Goal: Task Accomplishment & Management: Complete application form

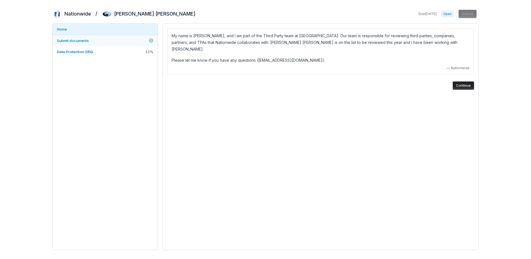
click at [92, 39] on link "Submit documents" at bounding box center [104, 40] width 105 height 11
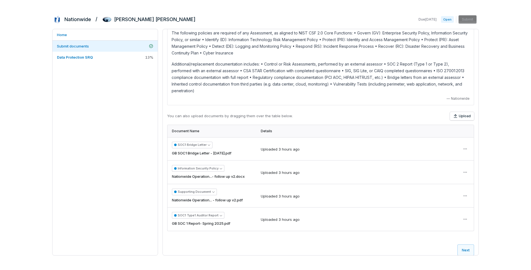
scroll to position [13, 0]
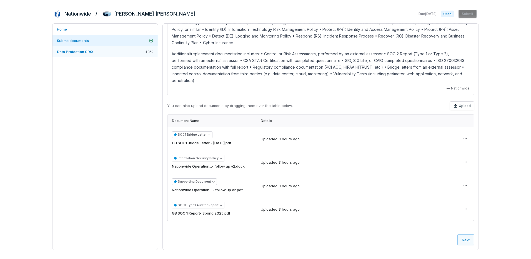
click at [79, 52] on span "Data Protection SRQ" at bounding box center [75, 51] width 36 height 4
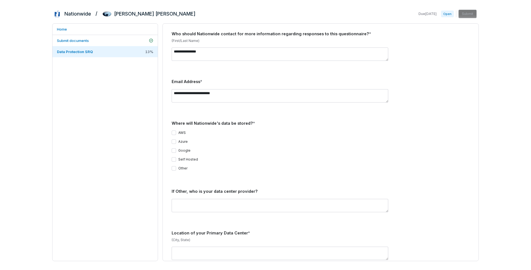
scroll to position [152, 0]
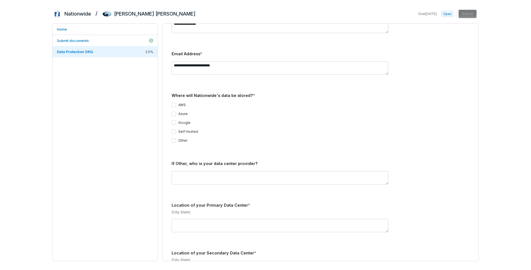
click at [175, 103] on button "AWS" at bounding box center [174, 105] width 4 height 4
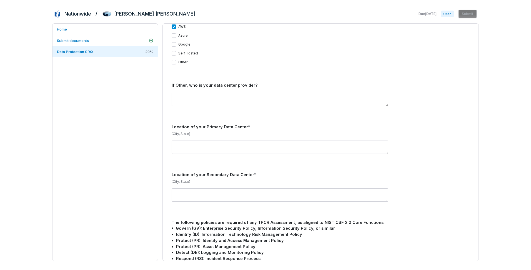
scroll to position [235, 0]
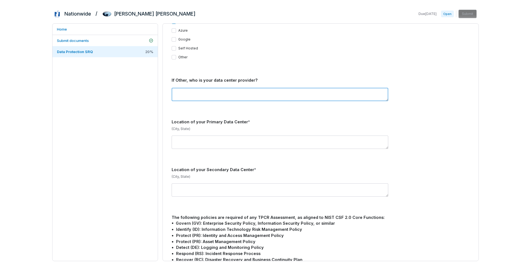
click at [291, 92] on textarea at bounding box center [280, 94] width 217 height 13
type textarea "***"
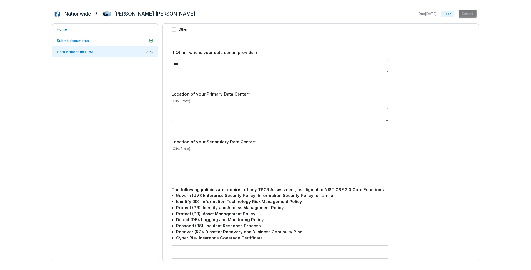
click at [269, 108] on textarea at bounding box center [280, 114] width 217 height 13
click at [190, 108] on textarea "**********" at bounding box center [280, 114] width 217 height 13
type textarea "**********"
click at [209, 118] on div "**********" at bounding box center [321, 114] width 298 height 22
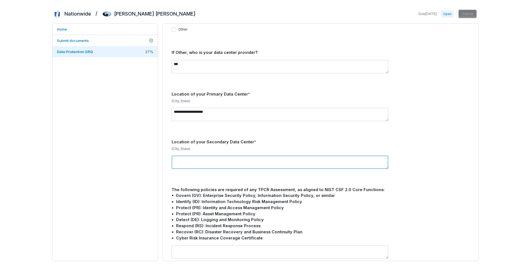
click at [213, 156] on textarea at bounding box center [280, 161] width 217 height 13
click at [253, 155] on textarea at bounding box center [280, 161] width 217 height 13
type textarea "*"
type textarea "***"
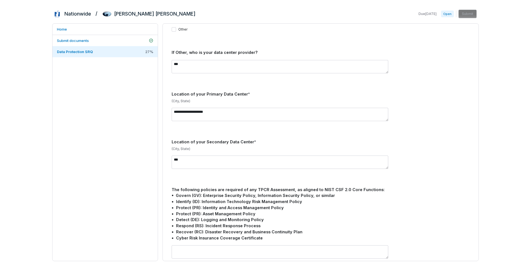
click at [262, 147] on p "(City, State)" at bounding box center [321, 149] width 298 height 4
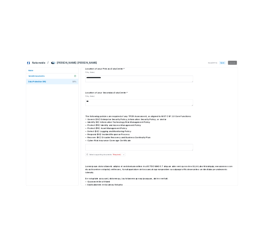
scroll to position [341, 0]
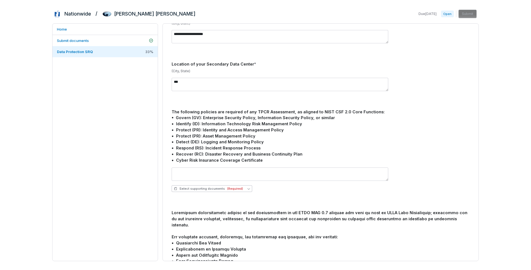
click at [198, 187] on span "Select supporting documents (Required)" at bounding box center [208, 189] width 69 height 4
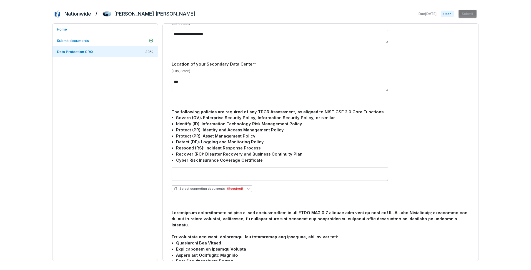
click at [241, 185] on button "Select supporting documents (Required)" at bounding box center [212, 188] width 81 height 7
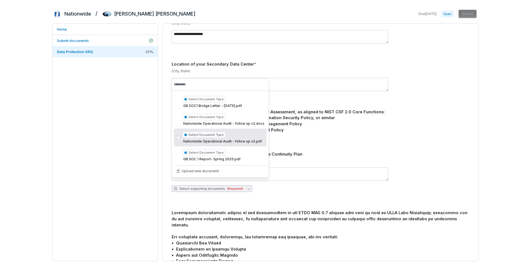
click at [243, 138] on div "Select Document Type Nationwide Operational Audit - follow up v2.pdf" at bounding box center [222, 137] width 80 height 14
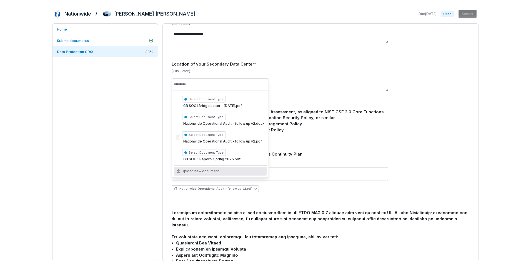
click at [283, 187] on div "Nationwide Operational Audit - follow up v2.pdf" at bounding box center [321, 179] width 298 height 33
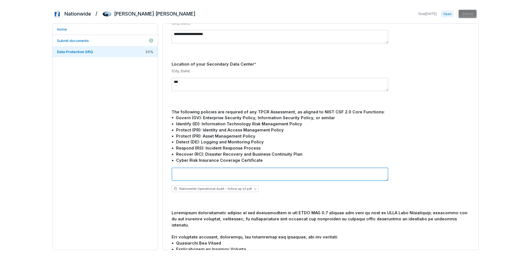
click at [208, 168] on textarea at bounding box center [280, 173] width 217 height 13
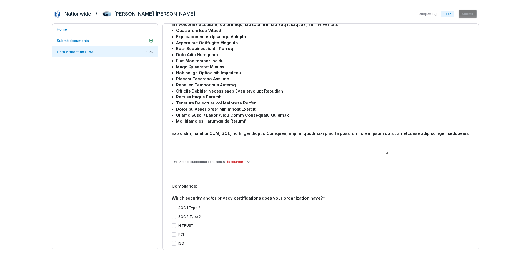
scroll to position [563, 0]
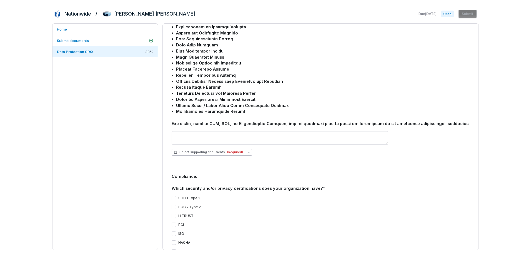
type textarea "**********"
click at [242, 149] on button "Select supporting documents (Required)" at bounding box center [212, 152] width 81 height 7
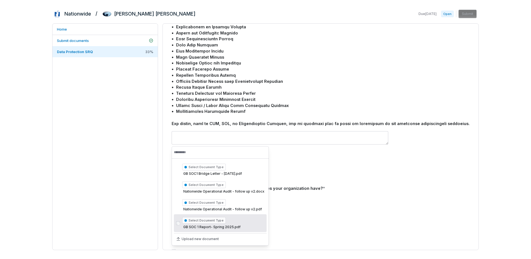
click at [241, 224] on div "Select Document Type GB SOC 1 Report- Spring 2025.pdf" at bounding box center [220, 223] width 93 height 18
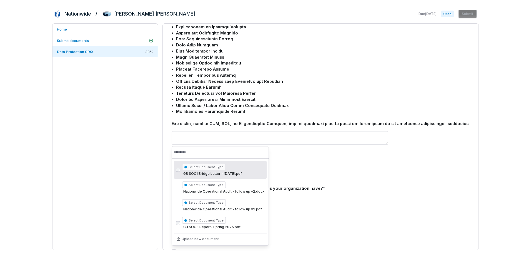
click at [282, 149] on div "GB SOC 1 Report- Spring 2025.pdf" at bounding box center [321, 152] width 298 height 7
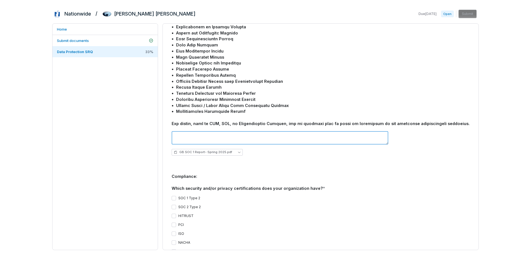
click at [255, 131] on textarea at bounding box center [280, 137] width 217 height 13
type textarea "*"
type textarea "**********"
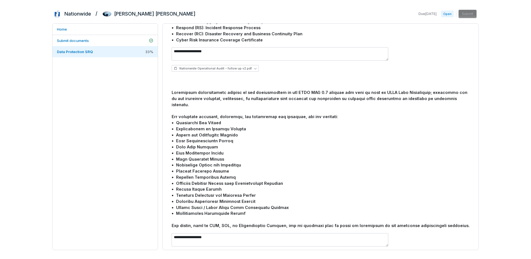
scroll to position [452, 0]
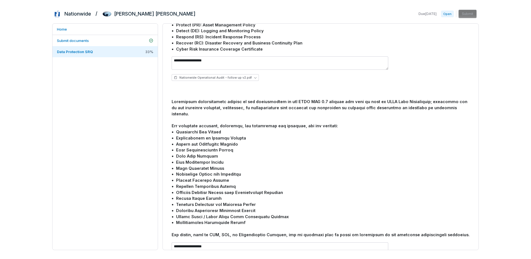
click at [310, 175] on div at bounding box center [321, 168] width 298 height 139
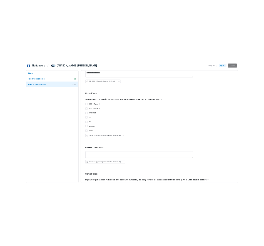
scroll to position [674, 0]
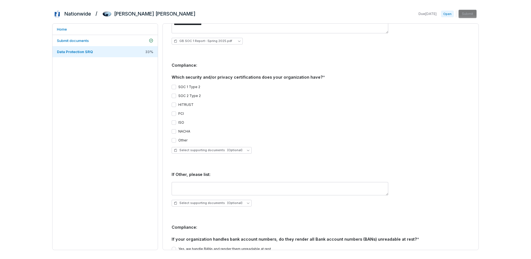
click at [174, 94] on button "SOC 2 Type 2" at bounding box center [174, 96] width 4 height 4
click at [174, 85] on button "SOC 1 Type 2" at bounding box center [174, 87] width 4 height 4
click at [257, 87] on div "SOC 1 Type 2 SOC 2 Type 2 HITRUST PCI ISO NACHA Other" at bounding box center [321, 114] width 298 height 58
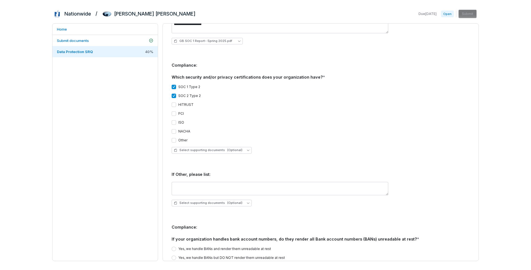
scroll to position [701, 0]
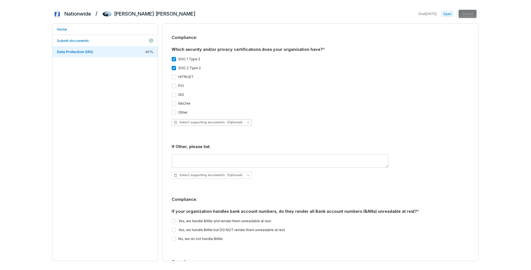
click at [239, 119] on button "Select supporting documents (Optional)" at bounding box center [212, 122] width 80 height 7
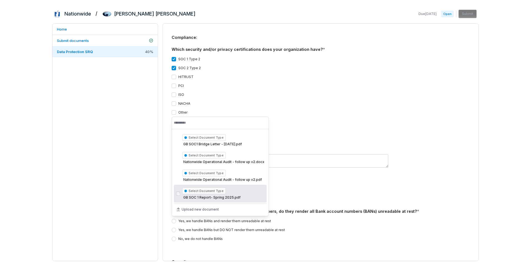
click at [237, 193] on div "Select Document Type GB SOC 1 Report- Spring 2025.pdf" at bounding box center [211, 193] width 58 height 14
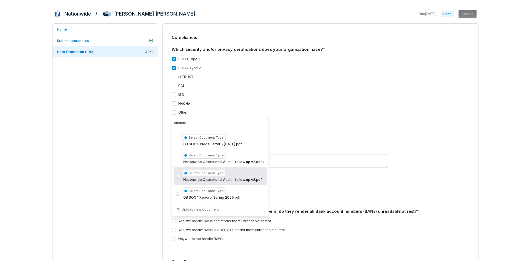
click at [308, 95] on div "SOC 1 Type 2 SOC 2 Type 2 HITRUST PCI ISO NACHA Other" at bounding box center [321, 86] width 298 height 58
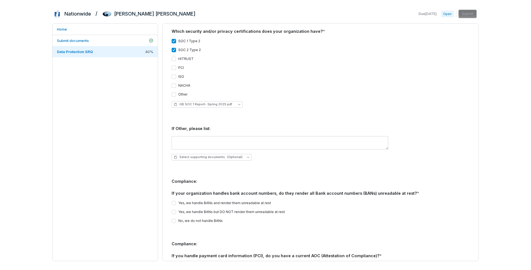
scroll to position [729, 0]
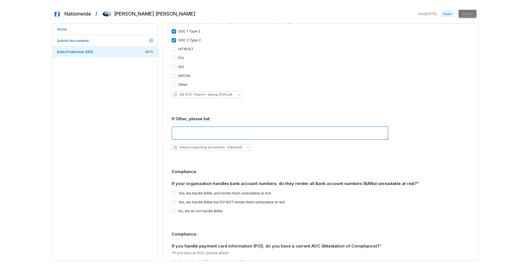
click at [246, 126] on textarea at bounding box center [280, 132] width 217 height 13
type textarea "***"
click at [288, 144] on div "**********" at bounding box center [321, 178] width 298 height 1504
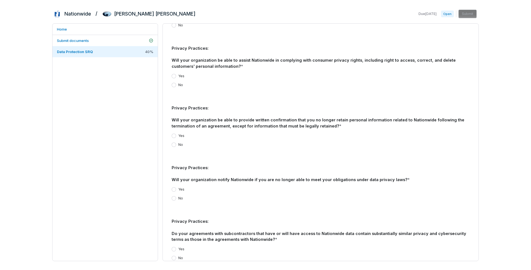
scroll to position [1395, 0]
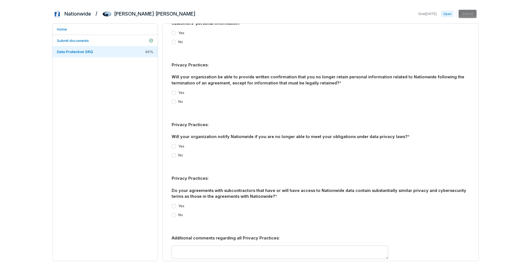
click at [173, 144] on button "Yes" at bounding box center [174, 146] width 4 height 4
click at [174, 204] on button "Yes" at bounding box center [174, 206] width 4 height 4
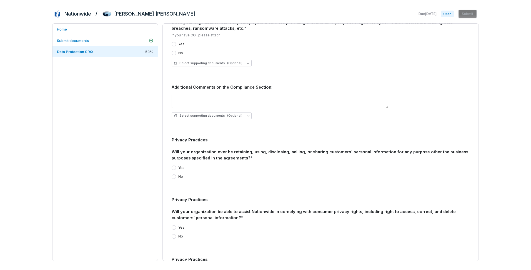
scroll to position [1229, 0]
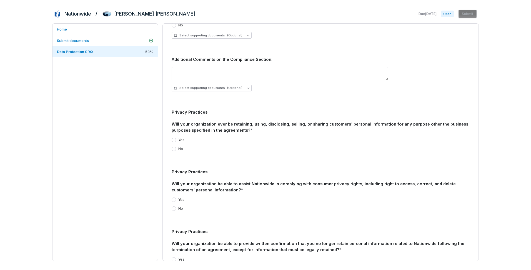
click at [173, 147] on button "No" at bounding box center [174, 149] width 4 height 4
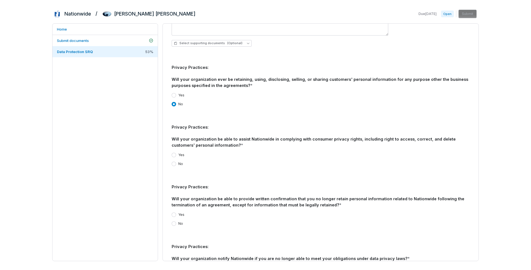
scroll to position [1284, 0]
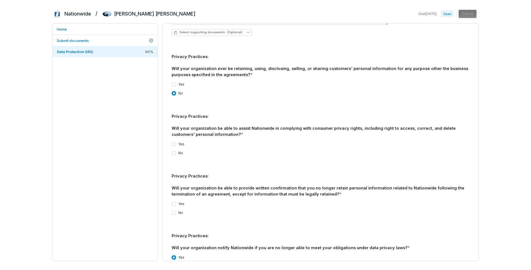
drag, startPoint x: 269, startPoint y: 153, endPoint x: 261, endPoint y: 145, distance: 11.6
click at [175, 142] on button "Yes" at bounding box center [174, 144] width 4 height 4
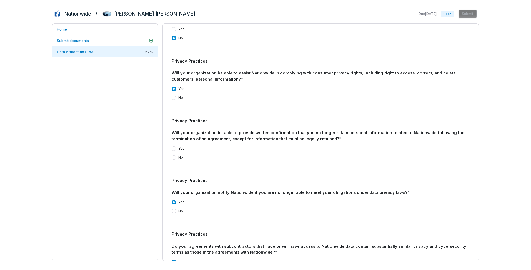
scroll to position [1340, 0]
click at [255, 155] on div "No" at bounding box center [321, 157] width 298 height 4
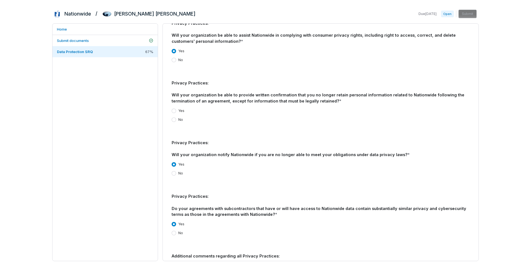
scroll to position [1368, 0]
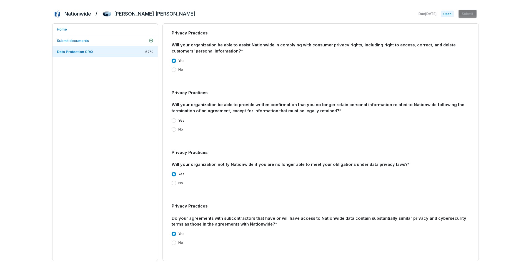
click at [175, 118] on button "Yes" at bounding box center [174, 120] width 4 height 4
click at [222, 127] on div "No" at bounding box center [321, 129] width 298 height 4
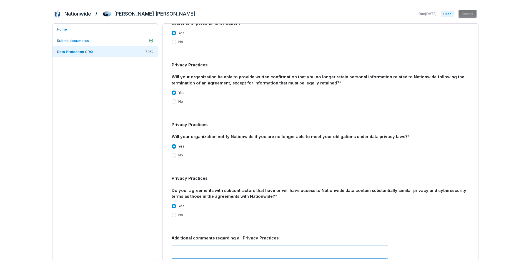
click at [247, 245] on textarea at bounding box center [280, 251] width 217 height 13
paste textarea "**********"
type textarea "**********"
click at [333, 204] on div "Yes No" at bounding box center [321, 210] width 298 height 13
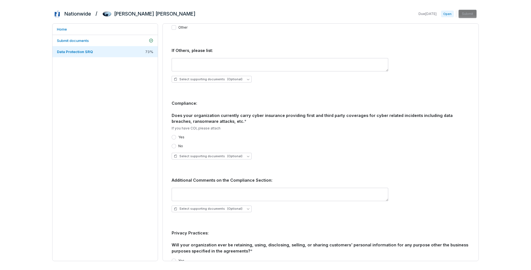
scroll to position [1118, 0]
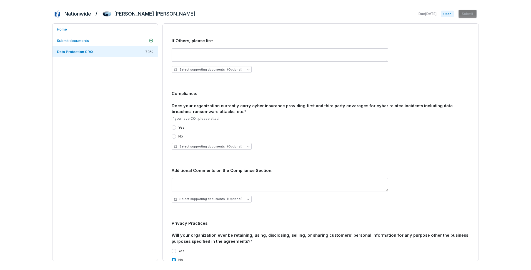
click at [174, 125] on button "Yes" at bounding box center [174, 127] width 4 height 4
click at [244, 125] on div "Yes" at bounding box center [321, 127] width 298 height 4
click at [305, 134] on div "No" at bounding box center [321, 136] width 298 height 4
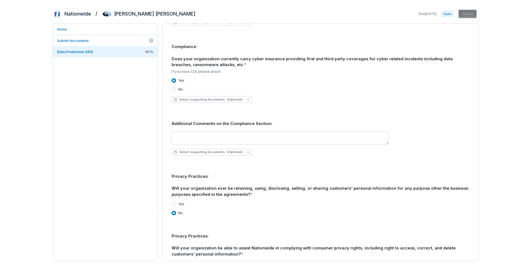
scroll to position [1173, 0]
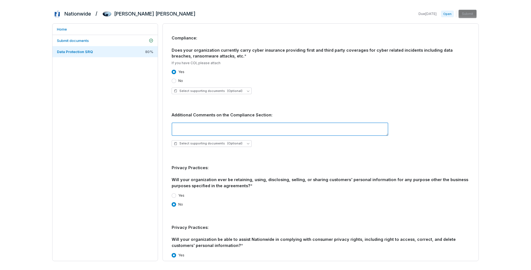
click at [272, 122] on textarea at bounding box center [280, 128] width 217 height 13
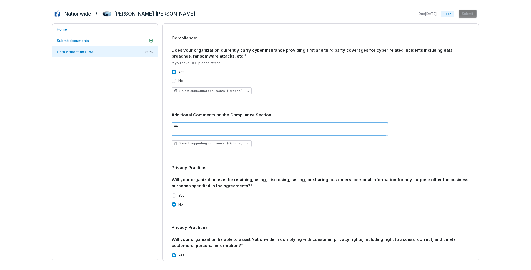
type textarea "***"
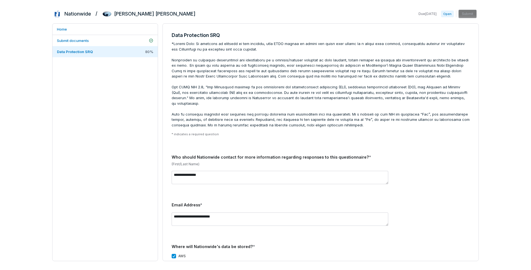
scroll to position [0, 0]
click at [499, 156] on div "**********" at bounding box center [265, 135] width 531 height 270
click at [89, 41] on span "Submit documents" at bounding box center [73, 40] width 32 height 4
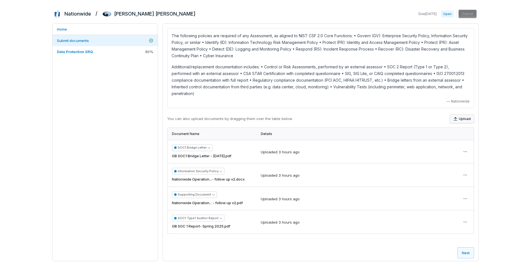
click at [464, 115] on button "Upload" at bounding box center [462, 119] width 24 height 8
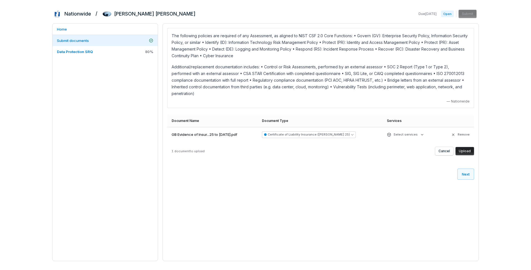
click at [464, 147] on button "Upload" at bounding box center [464, 151] width 19 height 8
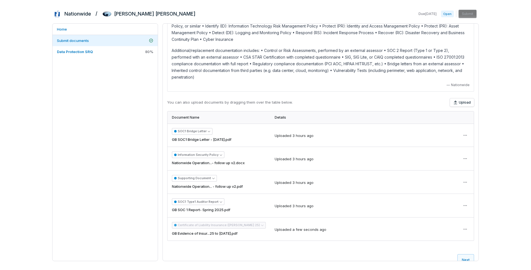
scroll to position [25, 0]
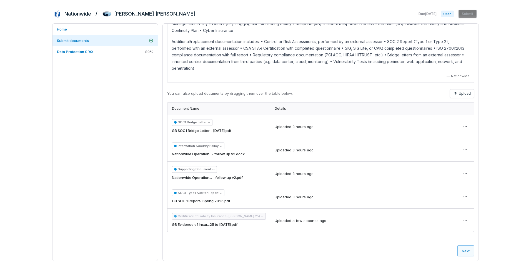
click at [461, 248] on button "Next" at bounding box center [465, 250] width 17 height 11
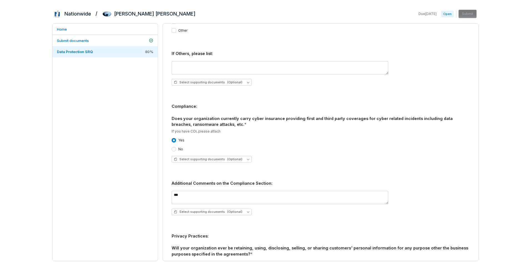
scroll to position [1110, 0]
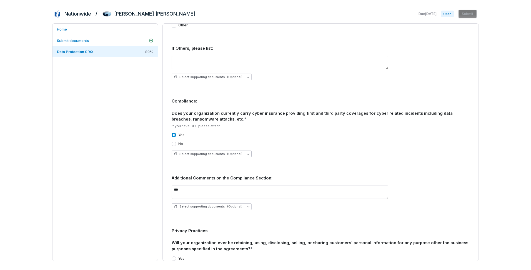
click at [207, 152] on span "Select supporting documents (Optional)" at bounding box center [208, 154] width 69 height 4
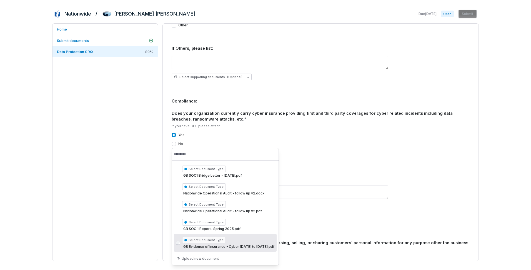
click at [253, 245] on span "GB Evidence of Insurance - Cyber [DATE] to [DATE].pdf" at bounding box center [228, 246] width 92 height 4
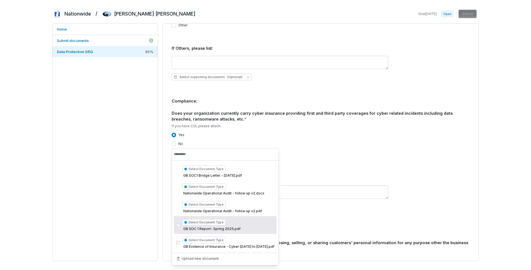
click at [323, 150] on div "GB Evidence of Insurance - Cyber [DATE] to [DATE].pdf" at bounding box center [321, 153] width 298 height 7
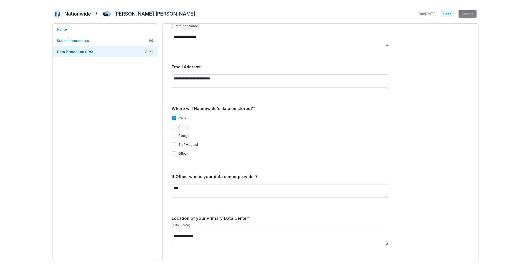
scroll to position [0, 0]
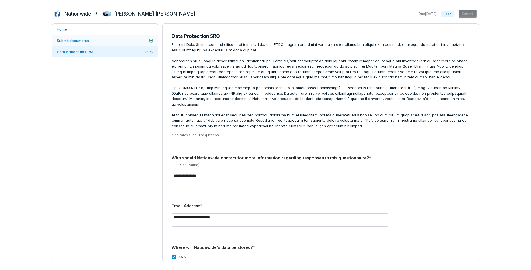
click at [81, 43] on span "Submit documents" at bounding box center [73, 40] width 32 height 5
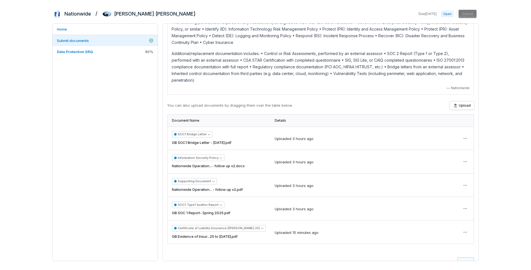
scroll to position [25, 0]
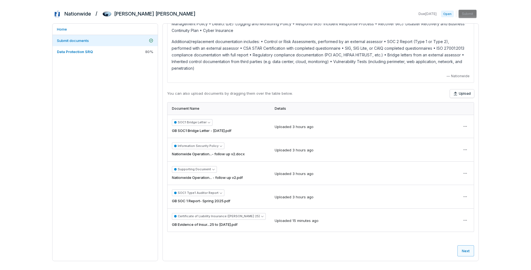
click at [461, 252] on button "Next" at bounding box center [465, 250] width 17 height 11
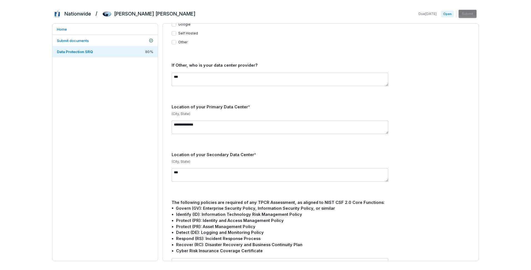
scroll to position [278, 0]
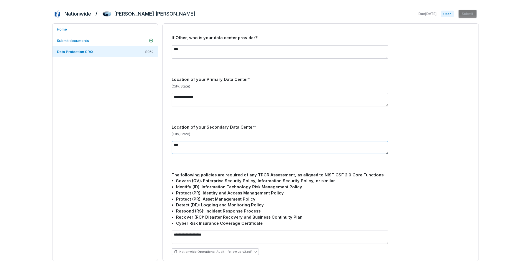
drag, startPoint x: 191, startPoint y: 142, endPoint x: 149, endPoint y: 142, distance: 42.2
click at [149, 142] on div "**********" at bounding box center [265, 142] width 426 height 238
type textarea "**********"
click at [138, 128] on div "Home Submit documents Data Protection SRQ 80 %" at bounding box center [105, 142] width 106 height 238
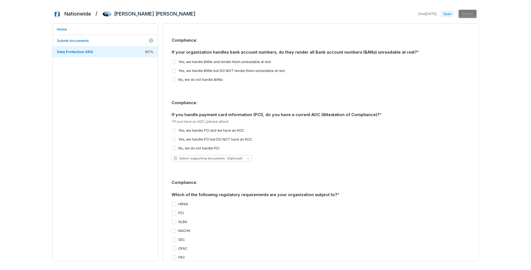
scroll to position [833, 0]
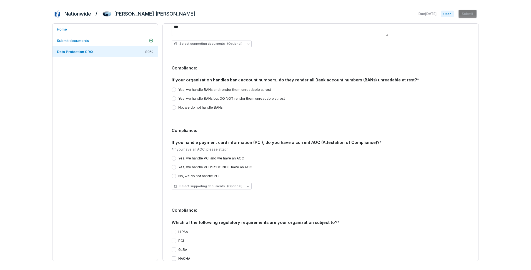
click at [177, 105] on div "No, we do not handle BANs" at bounding box center [197, 107] width 51 height 4
click at [175, 105] on button "No, we do not handle BANs" at bounding box center [174, 107] width 4 height 4
click at [173, 174] on button "No, we do not handle PCI" at bounding box center [174, 176] width 4 height 4
click at [298, 159] on div "Yes, we handle PCI and we have an AOC Yes, we handle PCI but DO NOT have an AOC…" at bounding box center [321, 167] width 298 height 22
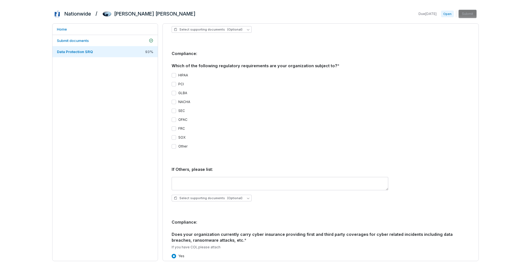
scroll to position [999, 0]
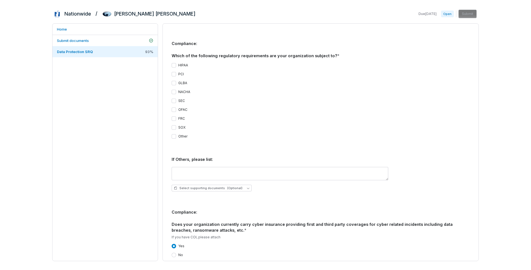
click at [175, 63] on button "HIPAA" at bounding box center [174, 65] width 4 height 4
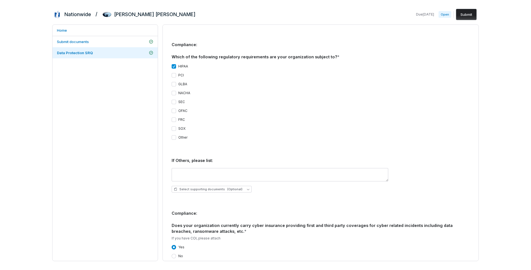
click at [174, 73] on button "PCI" at bounding box center [174, 75] width 4 height 4
click at [172, 82] on button "GLBA" at bounding box center [174, 84] width 4 height 4
click at [174, 109] on button "OFAC" at bounding box center [174, 111] width 4 height 4
click at [173, 100] on button "SEC" at bounding box center [174, 102] width 4 height 4
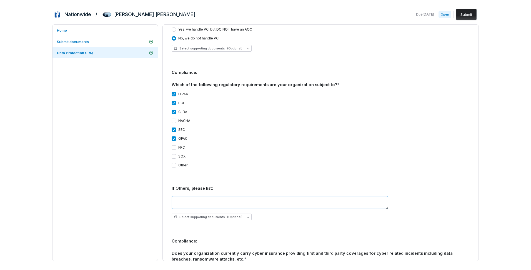
click at [195, 196] on textarea at bounding box center [280, 202] width 217 height 13
paste textarea "**********"
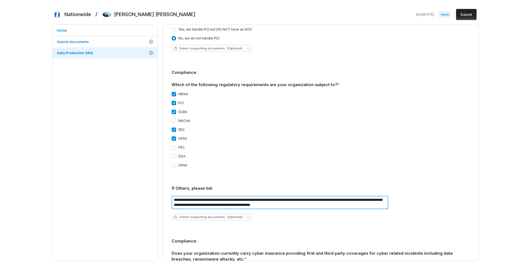
scroll to position [0, 0]
click at [301, 196] on textarea "**********" at bounding box center [280, 202] width 217 height 13
type textarea "**********"
click at [303, 213] on div "Select supporting documents (Optional)" at bounding box center [321, 216] width 298 height 7
click at [379, 157] on div "HIPAA PCI GLBA NACHA SEC OFAC FRC SOX Other" at bounding box center [321, 129] width 298 height 84
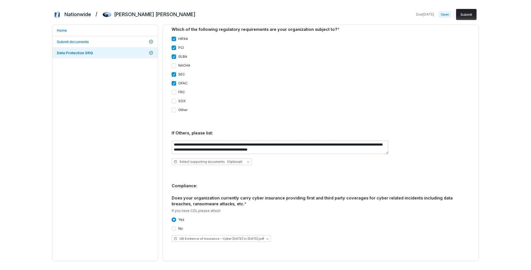
scroll to position [1027, 0]
click at [175, 107] on button "Other" at bounding box center [174, 109] width 4 height 4
click at [221, 103] on div "HIPAA PCI GLBA NACHA SEC OFAC FRC SOX Other" at bounding box center [321, 74] width 298 height 84
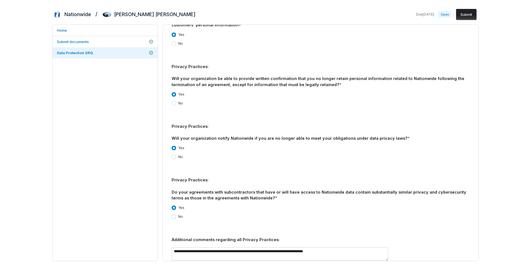
scroll to position [1397, 0]
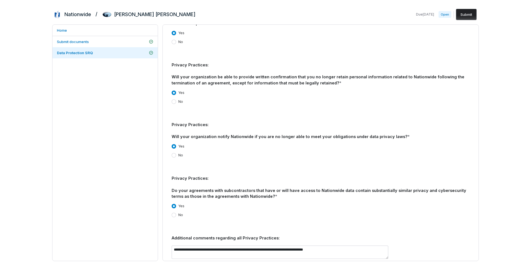
click at [402, 204] on div "Yes No" at bounding box center [321, 210] width 298 height 13
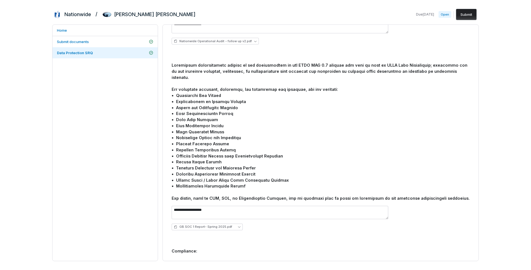
scroll to position [481, 0]
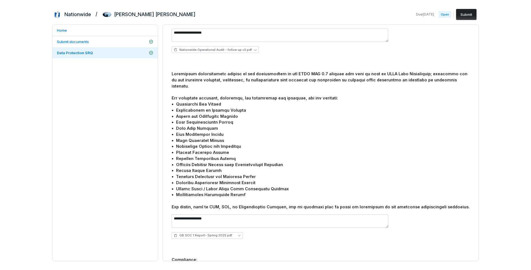
click at [309, 136] on div at bounding box center [321, 140] width 298 height 139
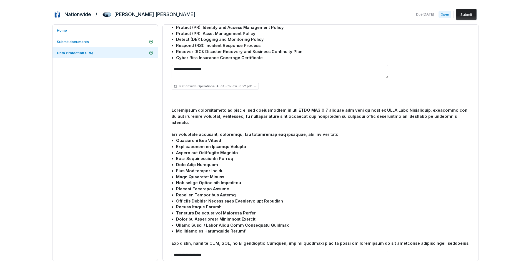
scroll to position [0, 0]
